Goal: Transaction & Acquisition: Purchase product/service

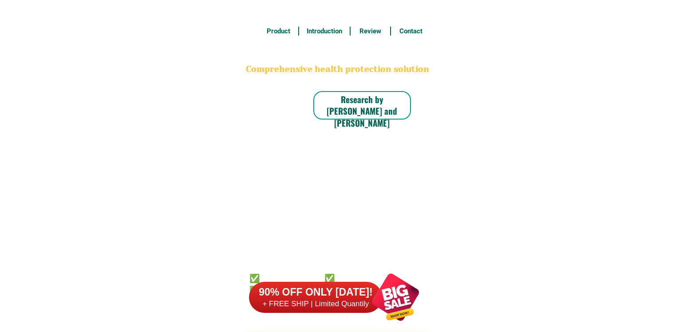
scroll to position [6992, 0]
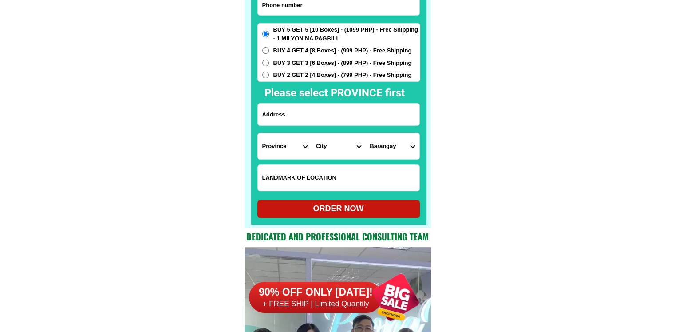
click at [321, 9] on input "Input phone_number" at bounding box center [339, 5] width 162 height 20
paste input "09310695404"
type input "09310695404"
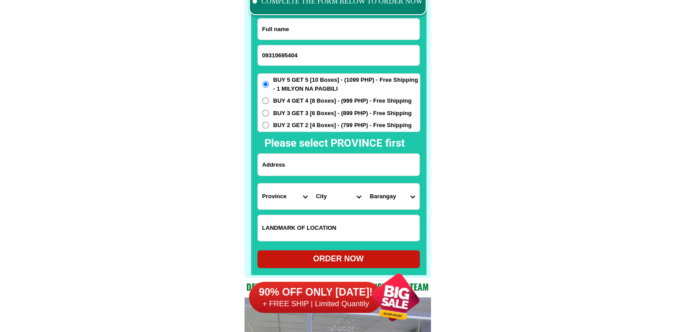
scroll to position [6903, 0]
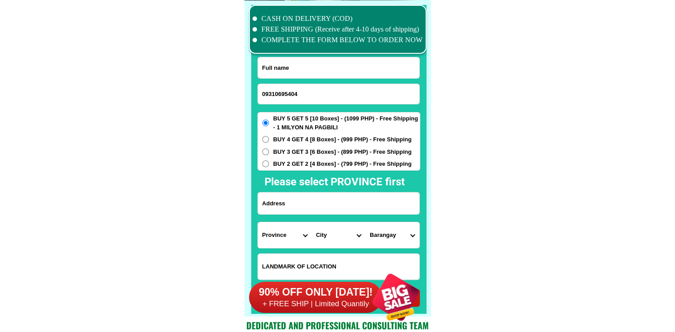
click at [330, 67] on input "Input full_name" at bounding box center [339, 67] width 162 height 21
paste input "[PERSON_NAME]"
type input "[PERSON_NAME]"
drag, startPoint x: 330, startPoint y: 194, endPoint x: 341, endPoint y: 198, distance: 11.0
click at [330, 194] on input "Input address" at bounding box center [339, 203] width 162 height 22
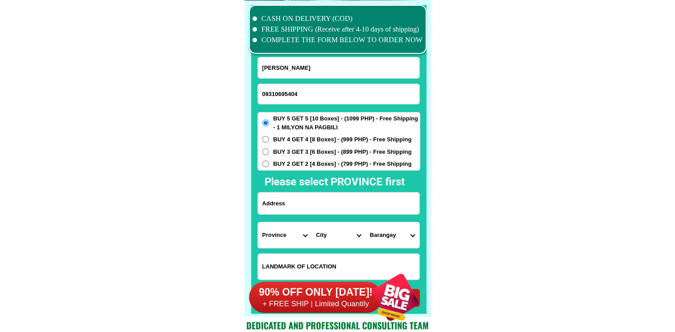
paste input "[PERSON_NAME] 3 nabaong garlang san ildifonso bulacan"
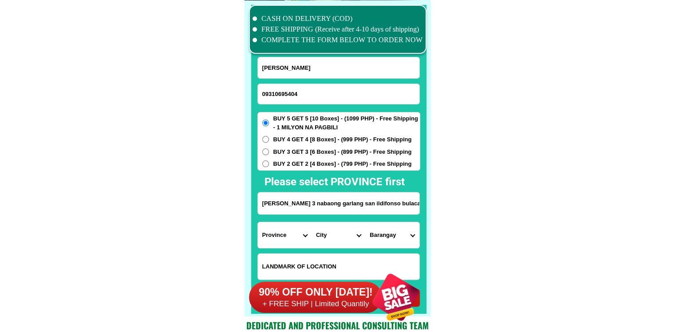
scroll to position [0, 8]
type input "[PERSON_NAME] 3 nabaong garlang san ildifonso bulacan"
click at [279, 241] on select "Province [GEOGRAPHIC_DATA] [GEOGRAPHIC_DATA][PERSON_NAME][GEOGRAPHIC_DATA][GEOG…" at bounding box center [285, 235] width 54 height 26
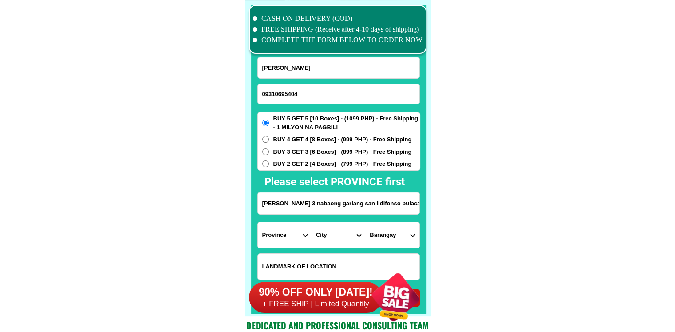
select select "63_761"
click at [361, 241] on select "City Angat Balagtas Baliuag Bocaue Bulacan Bulacan-hagonoy Bulacan-plaridel Bul…" at bounding box center [339, 235] width 54 height 26
select select "63_761423"
click at [312, 222] on select "City Angat Balagtas Baliuag Bocaue Bulacan Bulacan-hagonoy Bulacan-plaridel Bul…" at bounding box center [339, 235] width 54 height 26
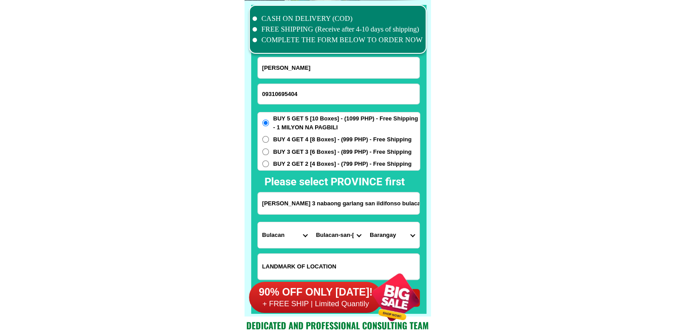
click at [396, 234] on select "Barangay Akle Alagao Anyatam Bagong barrio Basuit Bubulong malaki Bubulong munt…" at bounding box center [392, 235] width 54 height 26
select select "63_7614238836"
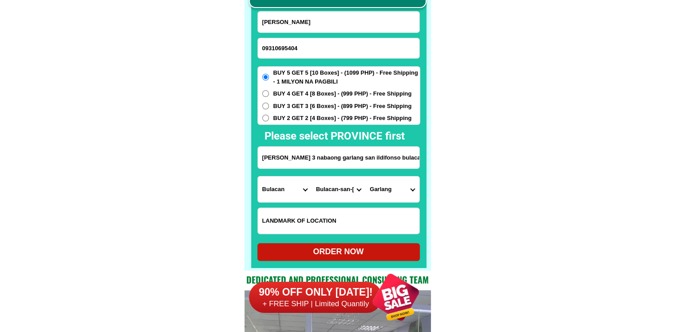
scroll to position [6992, 0]
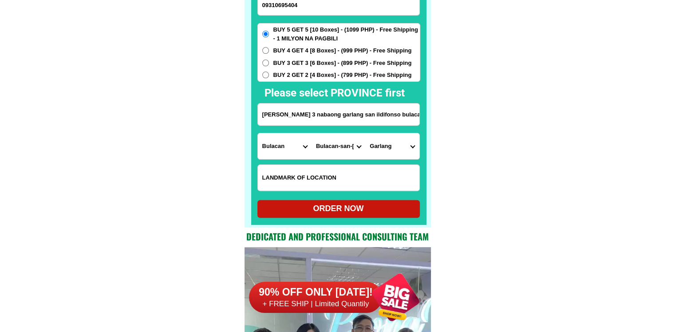
click at [354, 206] on div "ORDER NOW" at bounding box center [339, 208] width 163 height 12
radio input "true"
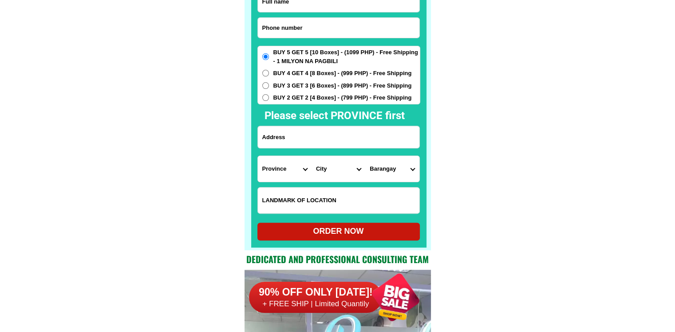
scroll to position [6948, 0]
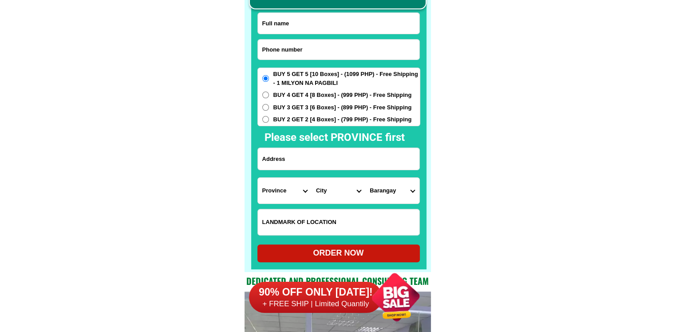
click at [310, 48] on input "Input phone_number" at bounding box center [339, 50] width 162 height 20
paste input "09508836307"
type input "09508836307"
click at [343, 20] on input "Input full_name" at bounding box center [339, 23] width 162 height 21
paste input "Tess Ramirez Erano"
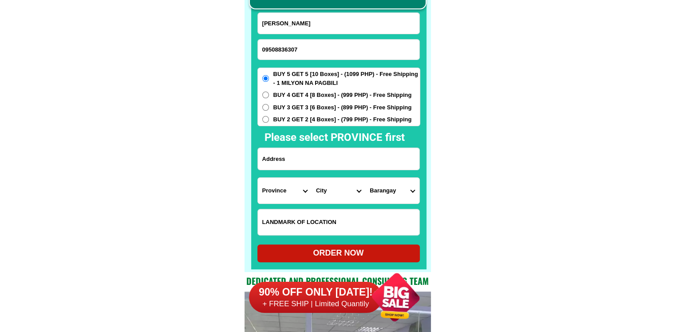
type input "Tess Ramirez Erano"
click at [315, 154] on input "Input address" at bounding box center [339, 159] width 162 height 22
paste input "0390_F cpg east mansasa Tagbilaran City Blohol near ace hospital"
type input "0390_F cpg east mansasa Tagbilaran City Blohol near ace hospital"
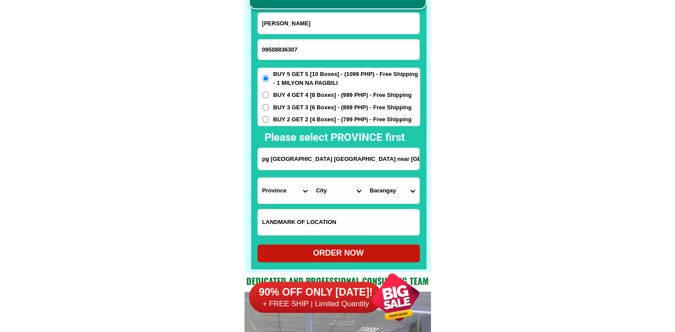
scroll to position [0, 0]
click at [292, 196] on select "Province [GEOGRAPHIC_DATA] [GEOGRAPHIC_DATA] [GEOGRAPHIC_DATA] [GEOGRAPHIC_DATA…" at bounding box center [285, 191] width 54 height 26
select select "63_137"
drag, startPoint x: 547, startPoint y: 208, endPoint x: 500, endPoint y: 209, distance: 47.5
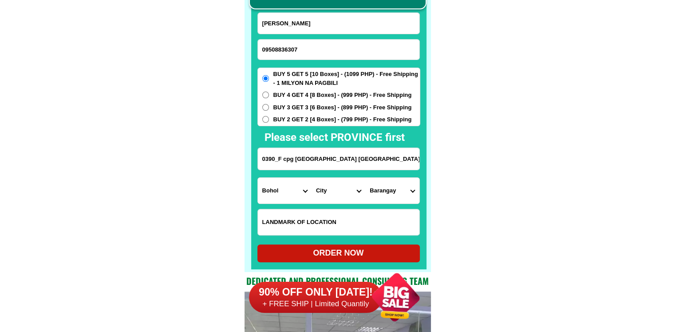
click at [341, 194] on select "City Alburquerque Antequera Baclayon Balilihan Bien-unido Bilar Bohol-alicia Bo…" at bounding box center [339, 191] width 54 height 26
select select "63_1377328"
click at [400, 191] on select "Barangay Bool Booy Cabawan Cogon Dampas Dao Manga Mansasa Poblacion i Poblacion…" at bounding box center [392, 191] width 54 height 26
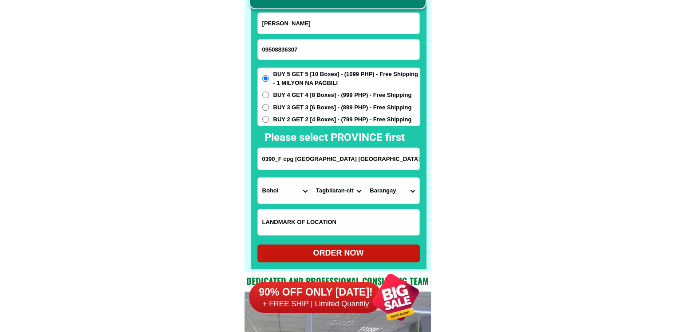
select select "63_13773285164"
click at [373, 256] on div "ORDER NOW" at bounding box center [339, 253] width 163 height 12
radio input "true"
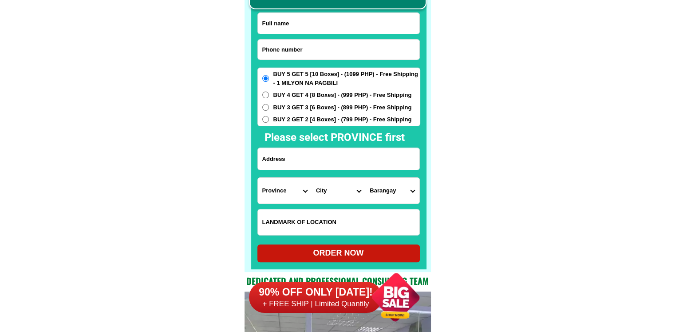
scroll to position [6948, 0]
drag, startPoint x: 301, startPoint y: 47, endPoint x: 293, endPoint y: 9, distance: 38.1
click at [301, 47] on input "Input phone_number" at bounding box center [339, 50] width 162 height 20
paste input "09978227049"
type input "09978227049"
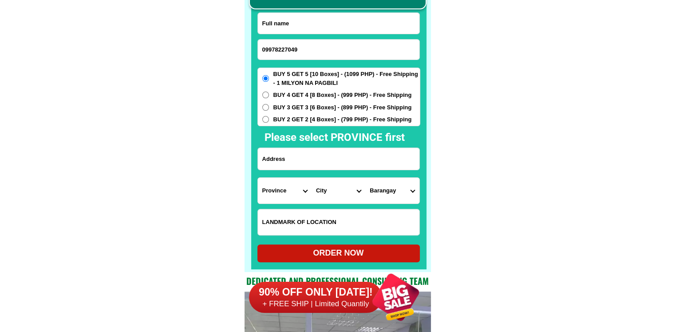
click at [326, 20] on input "Input full_name" at bounding box center [339, 23] width 162 height 21
paste input "Ramil Baculao Sr."
type input "Ramil Baculao Sr."
drag, startPoint x: 306, startPoint y: 124, endPoint x: 306, endPoint y: 173, distance: 48.8
click at [306, 123] on div "BUY 5 GET 5 [10 Boxes] - (1099 PHP) - Free Shipping - 1 MILYON NA PAGBILI BUY 4…" at bounding box center [339, 96] width 163 height 59
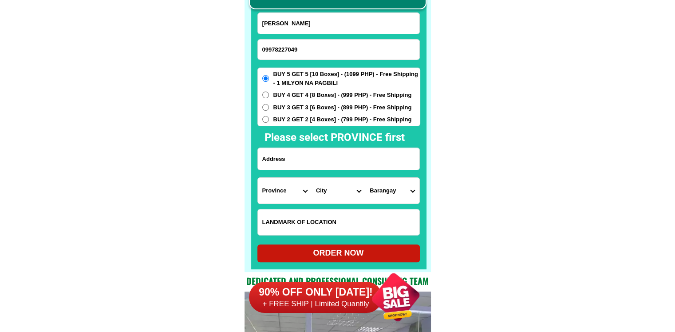
drag, startPoint x: 306, startPoint y: 173, endPoint x: 306, endPoint y: 164, distance: 8.9
click at [306, 171] on form "Ramil Baculao Sr. 09978227049 ORDER NOW Province Abra Agusan-del-norte Agusan-d…" at bounding box center [339, 137] width 163 height 250
click at [309, 114] on div "BUY 5 GET 5 [10 Boxes] - (1099 PHP) - Free Shipping - 1 MILYON NA PAGBILI BUY 4…" at bounding box center [339, 96] width 163 height 59
click at [307, 122] on span "BUY 2 GET 2 [4 Boxes] - (799 PHP) - Free Shipping" at bounding box center [343, 119] width 139 height 9
click at [269, 122] on input "BUY 2 GET 2 [4 Boxes] - (799 PHP) - Free Shipping" at bounding box center [265, 119] width 7 height 7
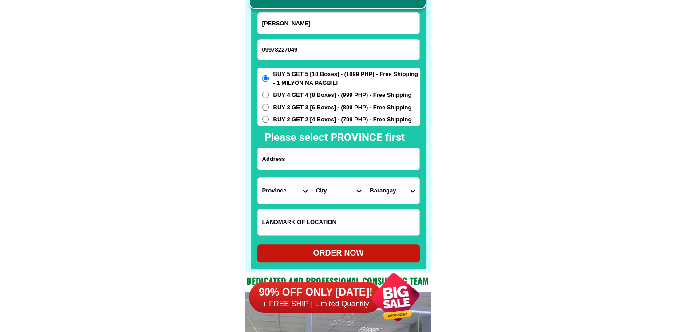
radio input "true"
click at [306, 153] on input "Input address" at bounding box center [339, 159] width 162 height 22
paste input "porok 7 Santo niño carmen davao del norte"
type input "porok 7 Santo niño carmen davao del norte"
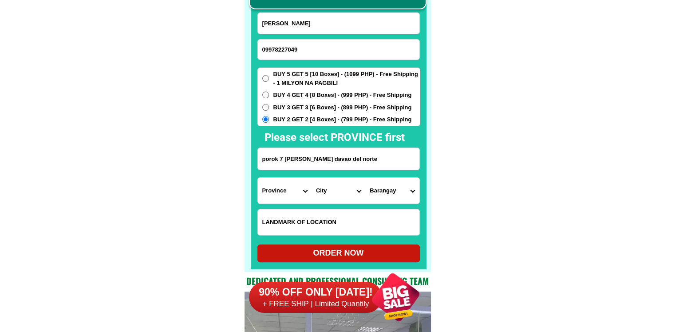
click at [286, 191] on select "Province [GEOGRAPHIC_DATA] [GEOGRAPHIC_DATA] [GEOGRAPHIC_DATA] [GEOGRAPHIC_DATA…" at bounding box center [285, 191] width 54 height 26
select select "63_773"
drag, startPoint x: 565, startPoint y: 206, endPoint x: 525, endPoint y: 207, distance: 39.5
click at [341, 193] on select "City Asuncion Braulio-e.-dujali Davao-del-norte-carmen Davao-del-norte-san-isid…" at bounding box center [339, 191] width 54 height 26
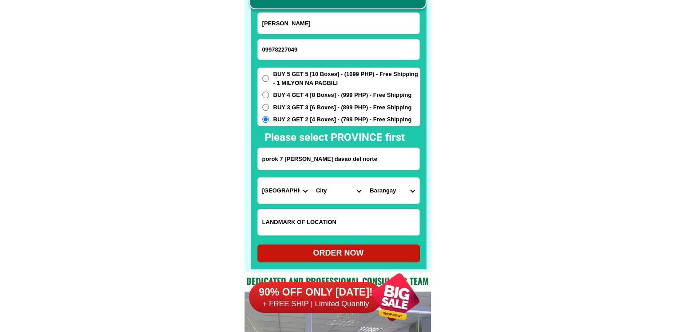
select select "63_77367"
click at [312, 178] on select "City Asuncion Braulio-e.-dujali Davao-del-norte-carmen Davao-del-norte-san-isid…" at bounding box center [339, 191] width 54 height 26
click at [396, 191] on select "Barangay Alejal Anibongan Asuncion (cuatro-cuatro) Cebulano Guadalupe Ising (po…" at bounding box center [392, 191] width 54 height 26
select select "63_773676012"
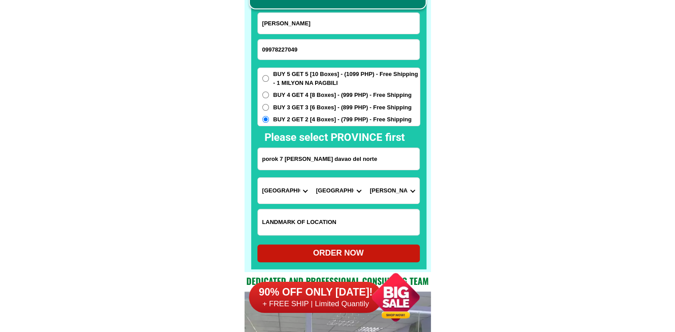
click at [341, 251] on div "ORDER NOW" at bounding box center [339, 253] width 163 height 12
radio input "true"
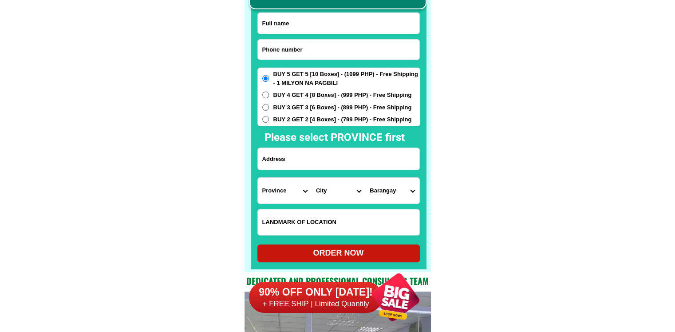
scroll to position [6948, 0]
click at [340, 43] on input "Input phone_number" at bounding box center [339, 50] width 162 height 20
paste input "09308925973"
type input "09308925973"
drag, startPoint x: 321, startPoint y: 24, endPoint x: 310, endPoint y: 3, distance: 23.4
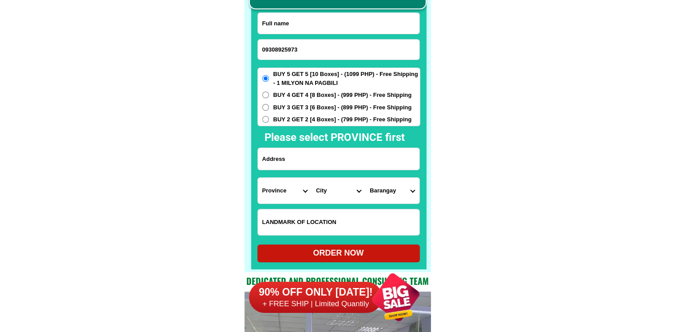
click at [321, 24] on input "Input full_name" at bounding box center [339, 23] width 162 height 21
paste input "Sofia Bangao"
type input "Sofia Bangao"
click at [308, 147] on form "Sofia Bangao 09308925973 ORDER NOW Province Abra Agusan-del-norte Agusan-del-su…" at bounding box center [339, 137] width 163 height 250
click at [301, 157] on input "Input address" at bounding box center [339, 159] width 162 height 22
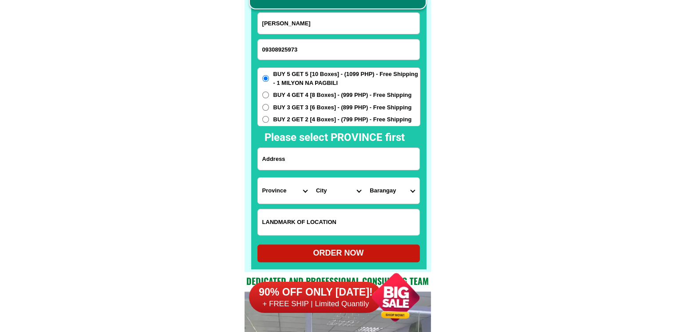
paste input "#18 Jasmin Rd.,San Luis,Baguio City"
type input "#18 Jasmin Rd.,San Luis,Baguio City"
click at [307, 222] on input "Input LANDMARKOFLOCATION" at bounding box center [339, 222] width 162 height 26
paste input "red gate"
type input "red gate"
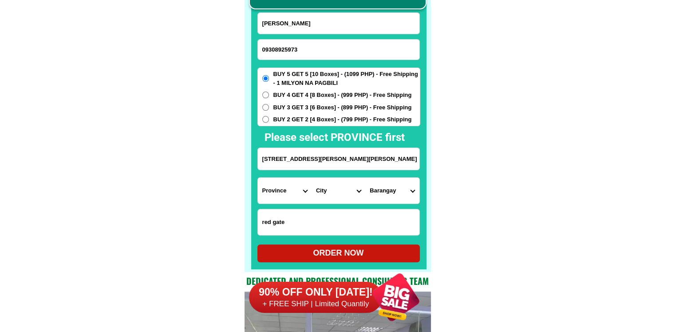
click at [290, 186] on select "Province [GEOGRAPHIC_DATA] [GEOGRAPHIC_DATA] [GEOGRAPHIC_DATA] [GEOGRAPHIC_DATA…" at bounding box center [285, 191] width 54 height 26
drag, startPoint x: 333, startPoint y: 159, endPoint x: 376, endPoint y: 159, distance: 42.6
click at [376, 159] on input "#18 Jasmin Rd.,San Luis,Baguio City" at bounding box center [339, 159] width 162 height 22
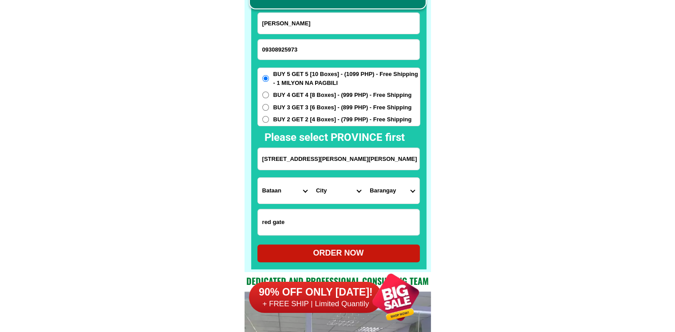
click at [283, 191] on select "Province [GEOGRAPHIC_DATA] [GEOGRAPHIC_DATA] [GEOGRAPHIC_DATA] [GEOGRAPHIC_DATA…" at bounding box center [285, 191] width 54 height 26
select select "63_151"
click at [343, 191] on select "City Ajuy Alimodian Anilao Badiangan Balasan Banate Barotac-nuevo Barotac-viejo…" at bounding box center [339, 191] width 54 height 26
select select "63_1511824"
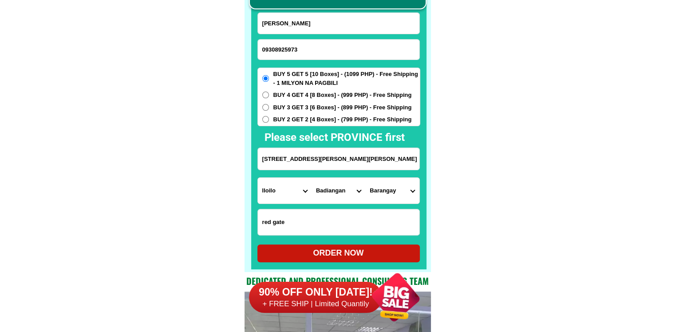
click at [288, 192] on select "Province [GEOGRAPHIC_DATA] [GEOGRAPHIC_DATA][PERSON_NAME][GEOGRAPHIC_DATA][GEOG…" at bounding box center [285, 191] width 54 height 26
click at [293, 190] on select "Province [GEOGRAPHIC_DATA] [GEOGRAPHIC_DATA][PERSON_NAME][GEOGRAPHIC_DATA][GEOG…" at bounding box center [285, 191] width 54 height 26
select select "63_695"
drag, startPoint x: 461, startPoint y: 183, endPoint x: 379, endPoint y: 183, distance: 82.2
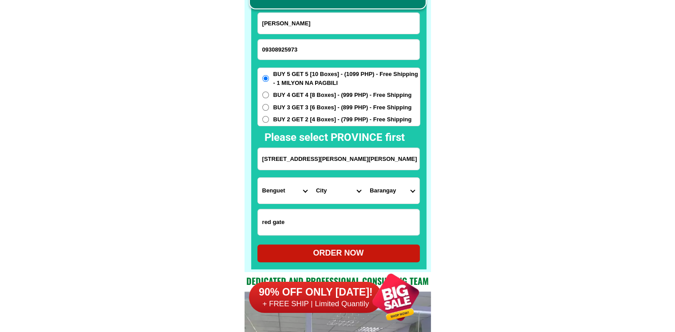
click at [330, 187] on select "City Atok Baguio-city Bakun Bokod Buguias Itogon Kabayan Kapangan Kibungan La-t…" at bounding box center [339, 191] width 54 height 26
select select "63_6951986"
drag, startPoint x: 464, startPoint y: 187, endPoint x: 414, endPoint y: 187, distance: 49.7
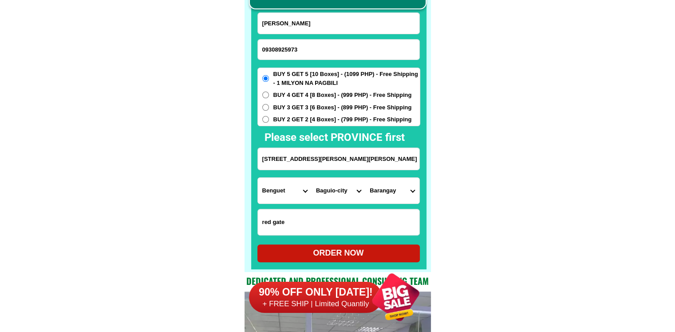
click at [400, 191] on select "Barangay A. bonifacio-caguioa-rimando (abcr) Abanao-zandueta-kayong-chugum-otek…" at bounding box center [392, 191] width 54 height 26
select select "63_695198657611"
click at [365, 178] on select "Barangay A. bonifacio-caguioa-rimando (abcr) Abanao-zandueta-kayong-chugum-otek…" at bounding box center [392, 191] width 54 height 26
click at [351, 248] on div "ORDER NOW" at bounding box center [339, 253] width 163 height 12
radio input "true"
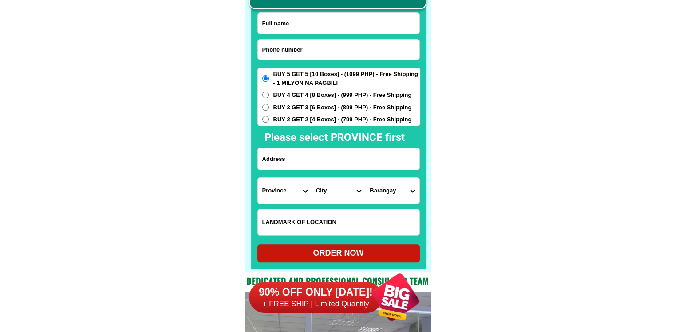
scroll to position [6948, 0]
click at [302, 53] on input "Input phone_number" at bounding box center [339, 50] width 162 height 20
paste input "0946 749 4059"
click at [291, 47] on input "0946 749 4059" at bounding box center [339, 50] width 162 height 20
click at [290, 47] on input "0946 749 4059" at bounding box center [339, 50] width 162 height 20
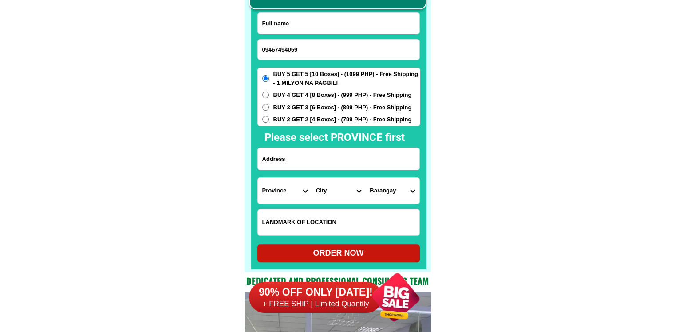
type input "09467494059"
click at [314, 20] on input "Input full_name" at bounding box center [339, 23] width 162 height 21
paste input "Sermicia Anonuevo"
type input "Sermicia Anonuevo"
drag, startPoint x: 320, startPoint y: 109, endPoint x: 319, endPoint y: 120, distance: 11.6
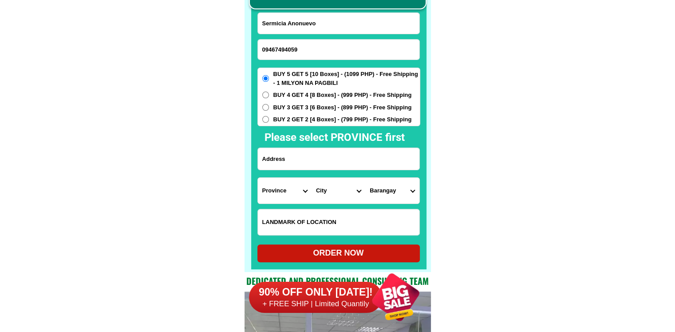
click at [320, 110] on span "BUY 3 GET 3 [6 Boxes] - (899 PHP) - Free Shipping" at bounding box center [343, 107] width 139 height 9
click at [269, 110] on input "BUY 3 GET 3 [6 Boxes] - (899 PHP) - Free Shipping" at bounding box center [265, 107] width 7 height 7
radio input "true"
click at [319, 122] on span "BUY 2 GET 2 [4 Boxes] - (799 PHP) - Free Shipping" at bounding box center [343, 119] width 139 height 9
click at [269, 122] on input "BUY 2 GET 2 [4 Boxes] - (799 PHP) - Free Shipping" at bounding box center [265, 119] width 7 height 7
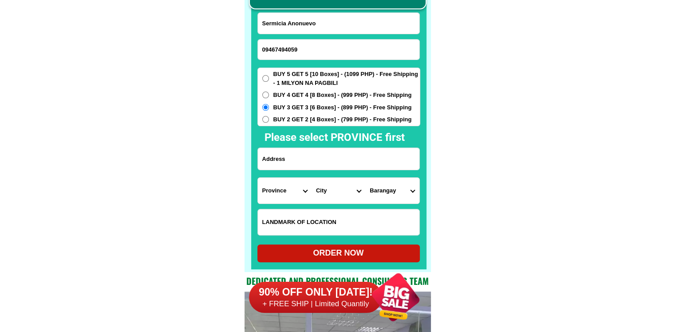
radio input "true"
click at [316, 166] on input "Input address" at bounding box center [339, 159] width 162 height 22
paste input "Address: [STREET_ADDRESS] Brgy. [STREET_ADDRESS]"
type input "Address: [STREET_ADDRESS] Brgy. [STREET_ADDRESS]"
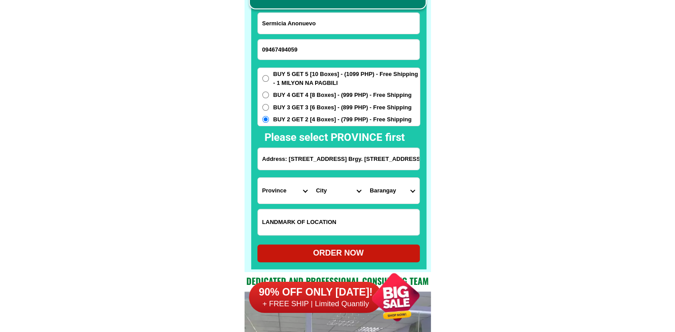
click at [274, 195] on select "Province [GEOGRAPHIC_DATA] [GEOGRAPHIC_DATA][PERSON_NAME][GEOGRAPHIC_DATA][GEOG…" at bounding box center [285, 191] width 54 height 26
select select "63_219"
drag, startPoint x: 425, startPoint y: 197, endPoint x: 353, endPoint y: 191, distance: 71.7
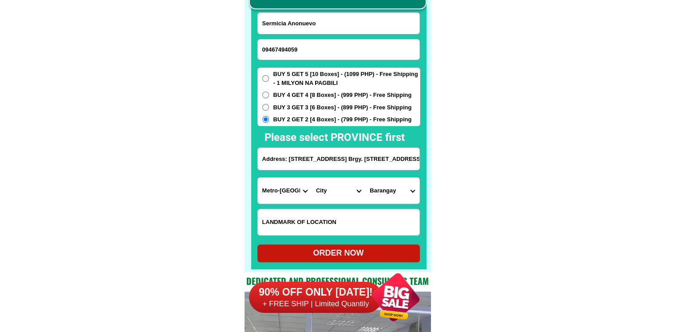
click at [421, 197] on div at bounding box center [338, 114] width 175 height 309
click at [337, 193] on select "City Binondo CALOOCAN Ermita Intramuros Las-pinas Makati Malabon-city Malate Ma…" at bounding box center [339, 191] width 54 height 26
select select "63_2199773"
click at [392, 194] on select "Barangay Barangay 1 Barangay 10 Barangay 100 Barangay 101 Barangay 102 Barangay…" at bounding box center [392, 191] width 54 height 26
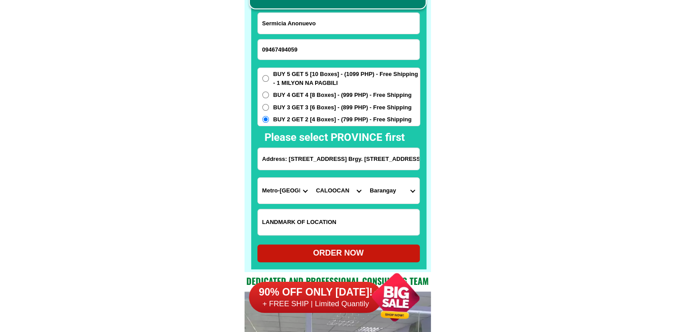
select select "63_21997739308"
click at [365, 178] on select "Barangay Barangay 1 Barangay 10 Barangay 100 Barangay 101 Barangay 102 Barangay…" at bounding box center [392, 191] width 54 height 26
click at [362, 255] on div "ORDER NOW" at bounding box center [339, 253] width 163 height 12
type input "09467494059"
radio input "true"
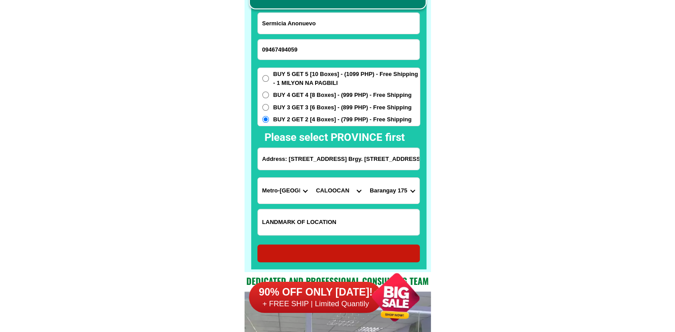
radio input "true"
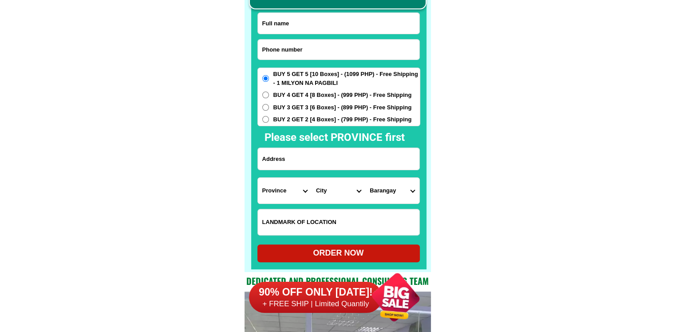
scroll to position [6948, 0]
click at [345, 44] on input "Input phone_number" at bounding box center [339, 50] width 162 height 20
paste input "09955991527"
type input "09955991527"
click at [330, 28] on input "Input full_name" at bounding box center [339, 23] width 162 height 21
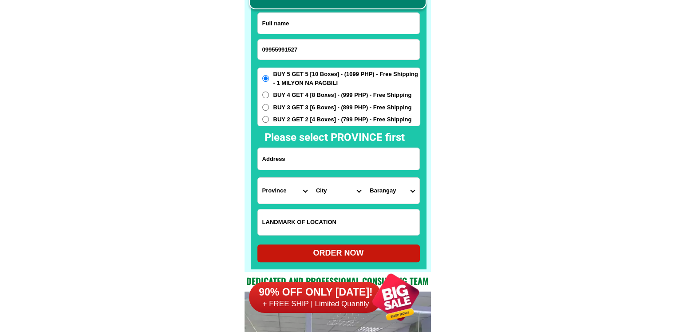
paste input "Danilo Ofalsa"
paste input "09108824010"
type input "Danilo Ofalsa 09108824010"
click at [307, 155] on input "Input address" at bounding box center [339, 159] width 162 height 22
paste input "purok 7A landing brgy Bagumbayan Paracale cam norte malapit Kay Analy Santa Mar…"
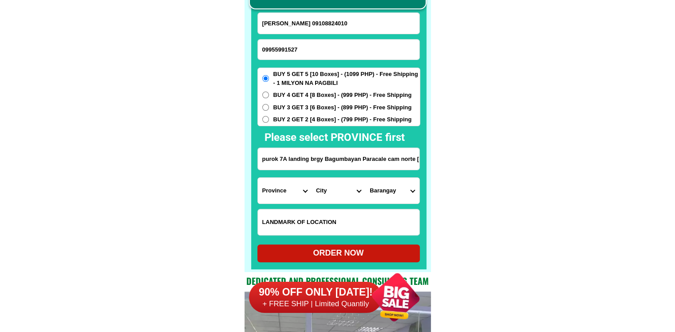
scroll to position [0, 82]
type input "purok 7A landing brgy Bagumbayan Paracale cam norte malapit Kay Analy Santa Mar…"
click at [314, 184] on select "City" at bounding box center [339, 191] width 54 height 26
click at [290, 187] on select "Province Abra Agusan-del-norte Agusan-del-sur Aklan Albay Antique Apayao Aurora…" at bounding box center [285, 191] width 54 height 26
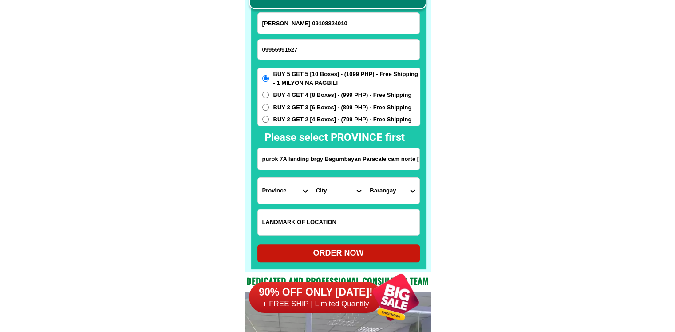
select select "63_615"
drag, startPoint x: 496, startPoint y: 198, endPoint x: 385, endPoint y: 205, distance: 110.8
click at [345, 194] on select "City Basud Camarines-norte-mercedes Camarines-norte-san-vicente Camarines-norte…" at bounding box center [339, 191] width 54 height 26
select select "63_6153223"
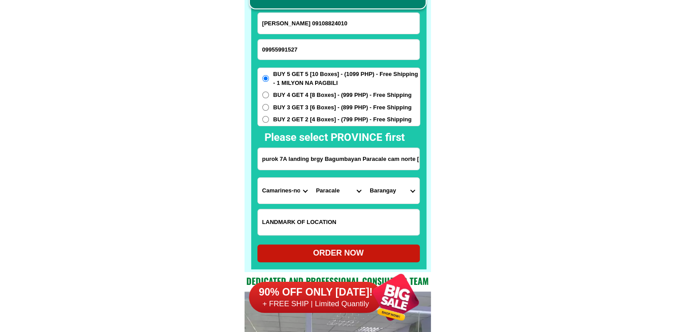
click at [377, 194] on select "Barangay Awitan Bagumbayan Bakal Batobalani Calaburnay Capacuan Casalugan Dagan…" at bounding box center [392, 191] width 54 height 26
select select "63_61532234518"
drag, startPoint x: 500, startPoint y: 223, endPoint x: 449, endPoint y: 232, distance: 51.9
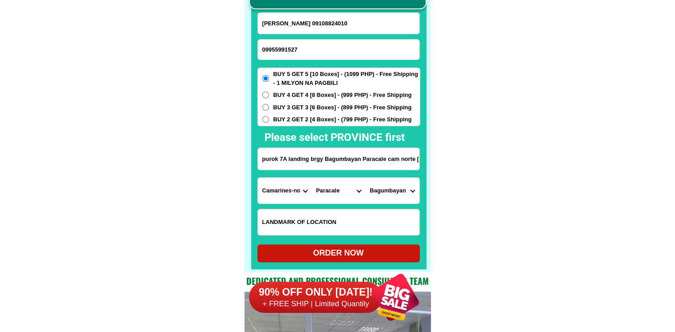
click at [367, 257] on div "ORDER NOW" at bounding box center [339, 253] width 163 height 12
type input "Danilo Ofalsa 09108824010"
type input "purok 7A landing brgy Bagumbayan Paracale cam norte malapit Kay Analy Santa Mar…"
radio input "true"
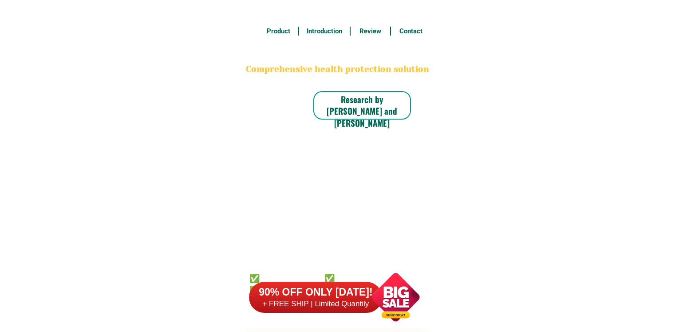
scroll to position [6948, 0]
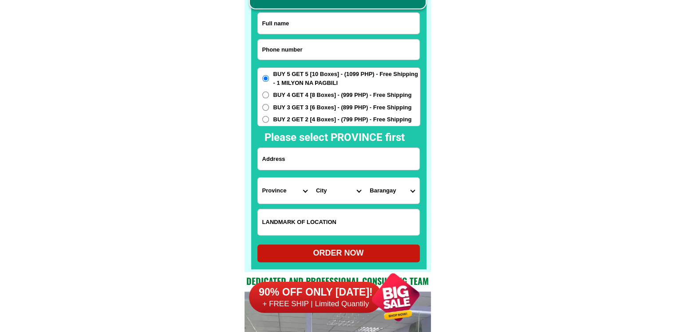
click at [325, 54] on input "Input phone_number" at bounding box center [339, 50] width 162 height 20
paste input "09910389230"
type input "09910389230"
drag, startPoint x: 336, startPoint y: 20, endPoint x: 342, endPoint y: 5, distance: 16.1
click at [336, 20] on input "Input full_name" at bounding box center [339, 23] width 162 height 21
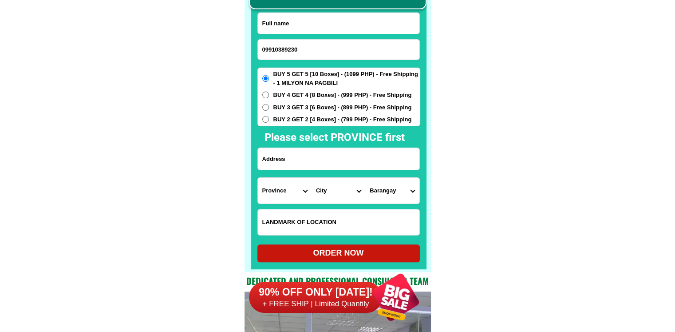
paste input "Tita Wage"
type input "Tita Wage"
click at [345, 155] on input "Input address" at bounding box center [339, 159] width 162 height 22
paste input "teresita.wage 26 st Francis.norbinl pandayan maycauayan.bulacan"
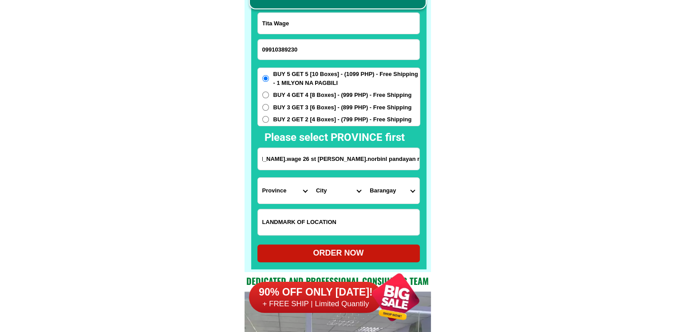
drag, startPoint x: 361, startPoint y: 157, endPoint x: 477, endPoint y: 157, distance: 115.9
type input "teresita.wage 26 st Francis.norbinl pandayan maycauayan.bulacan"
click at [291, 123] on span "BUY 2 GET 2 [4 Boxes] - (799 PHP) - Free Shipping" at bounding box center [343, 119] width 139 height 9
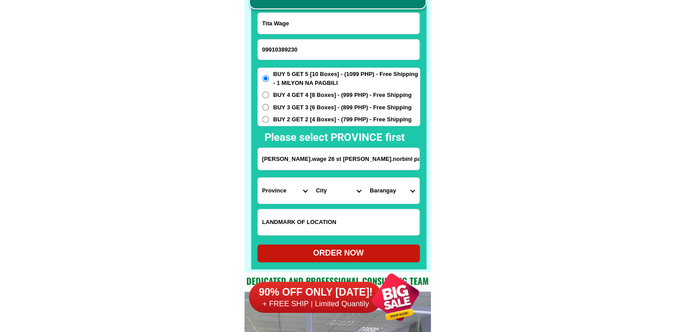
click at [269, 123] on input "BUY 2 GET 2 [4 Boxes] - (799 PHP) - Free Shipping" at bounding box center [265, 119] width 7 height 7
radio input "true"
drag, startPoint x: 387, startPoint y: 161, endPoint x: 507, endPoint y: 164, distance: 120.0
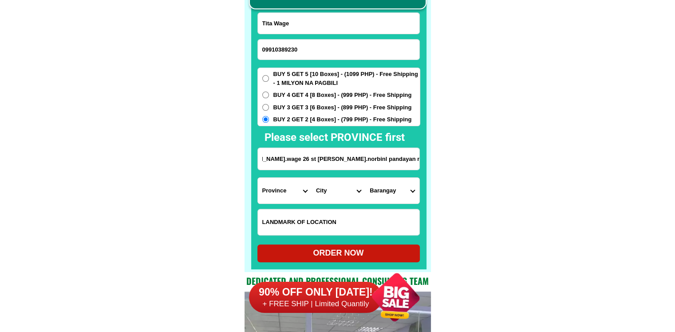
click at [298, 191] on select "Province Abra Agusan-del-norte Agusan-del-sur Aklan Albay Antique Apayao Aurora…" at bounding box center [285, 191] width 54 height 26
select select "63_761"
click at [258, 178] on select "Province Abra Agusan-del-norte Agusan-del-sur Aklan Albay Antique Apayao Aurora…" at bounding box center [285, 191] width 54 height 26
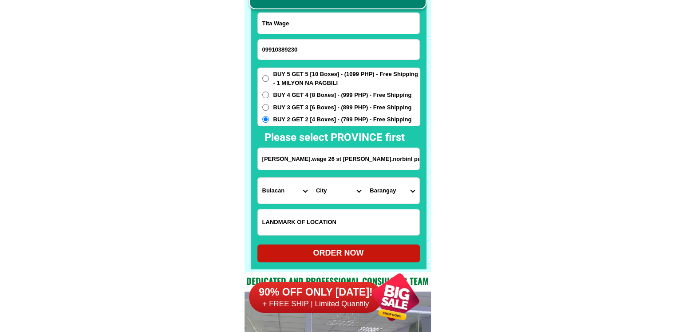
click at [330, 192] on select "City Angat Balagtas Baliuag Bocaue Bulacan Bulacan-hagonoy Bulacan-plaridel Bul…" at bounding box center [339, 191] width 54 height 26
select select "63_7614890"
click at [391, 187] on select "Barangay Bagbaguin Bahay pare Bancal Banga Bayugo Caingin Calvario Camalig Hulo…" at bounding box center [392, 191] width 54 height 26
select select "63_76148905244"
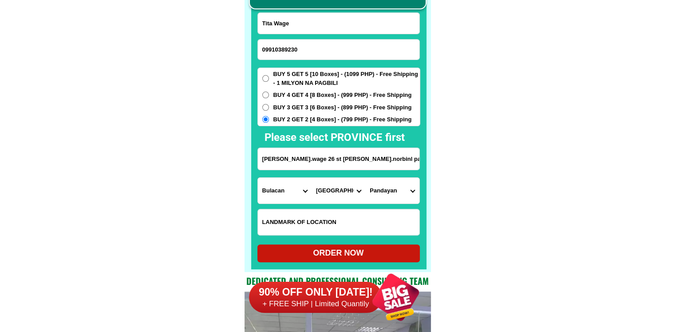
click at [331, 249] on div "ORDER NOW" at bounding box center [339, 253] width 163 height 12
radio input "true"
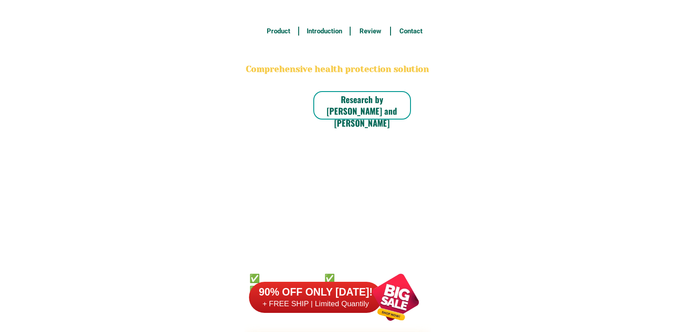
scroll to position [6948, 0]
